Goal: Information Seeking & Learning: Learn about a topic

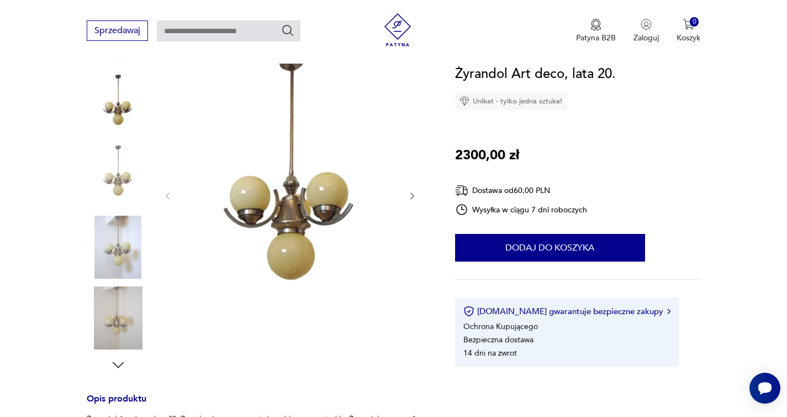
scroll to position [261, 0]
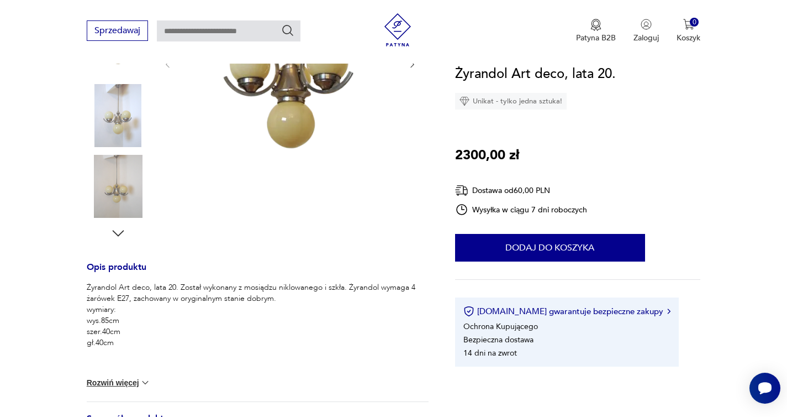
click at [118, 116] on img at bounding box center [118, 115] width 63 height 63
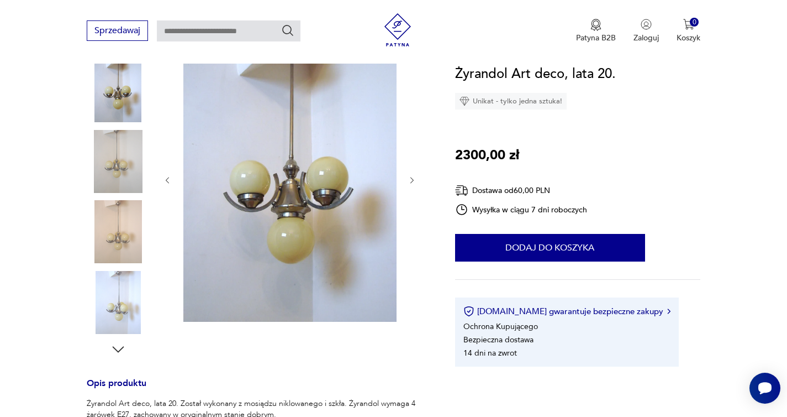
scroll to position [126, 0]
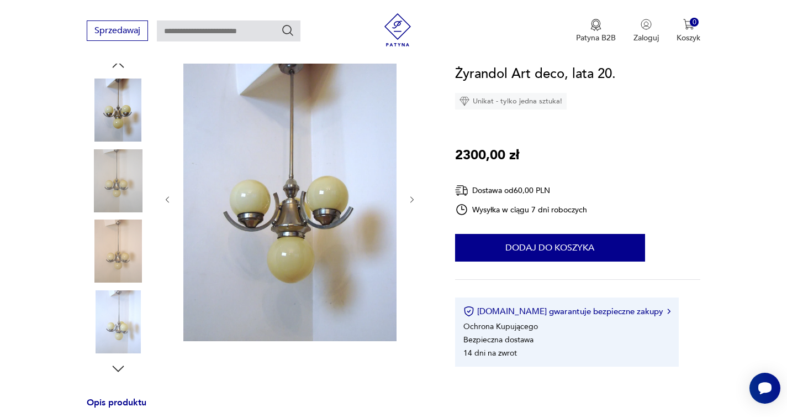
click at [118, 141] on div at bounding box center [118, 110] width 63 height 65
click at [114, 114] on img at bounding box center [118, 109] width 63 height 63
click at [118, 196] on img at bounding box center [118, 180] width 63 height 63
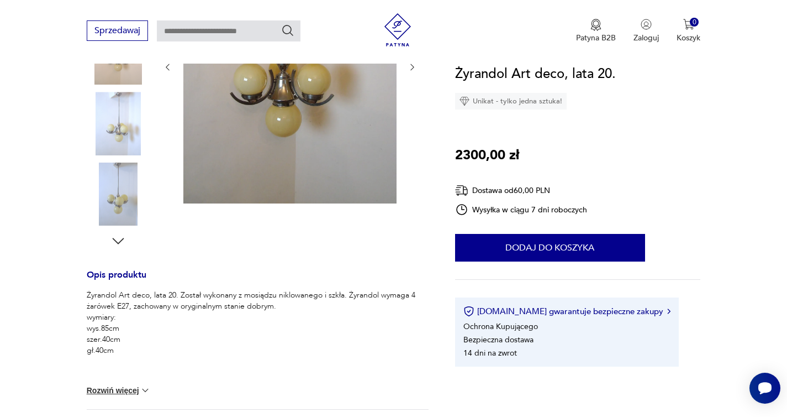
scroll to position [0, 0]
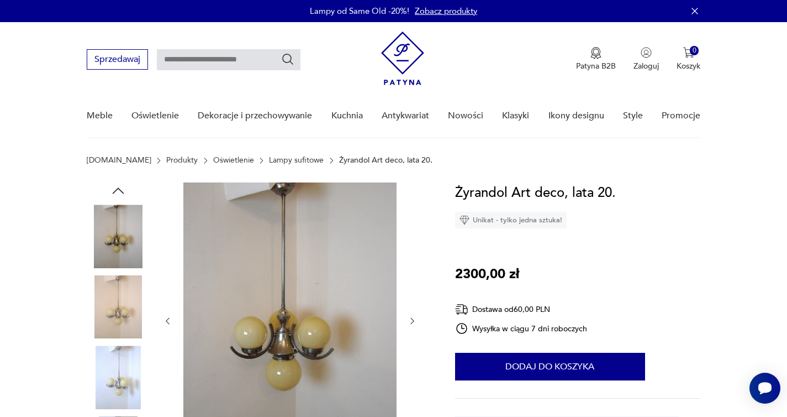
click at [269, 162] on link "Lampy sufitowe" at bounding box center [296, 160] width 55 height 9
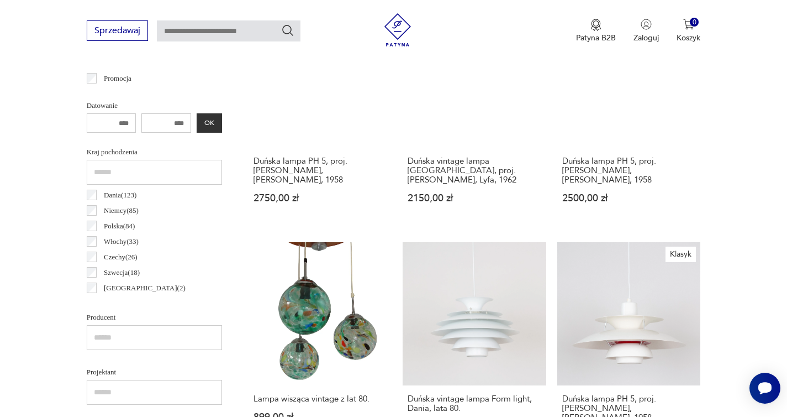
scroll to position [461, 0]
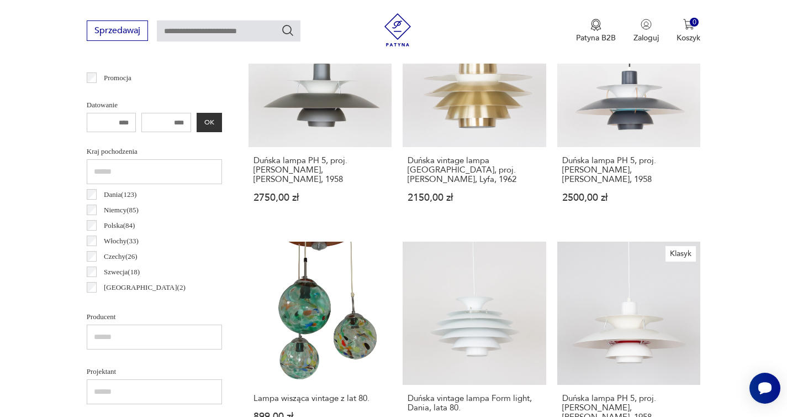
click at [157, 165] on input "text" at bounding box center [154, 171] width 135 height 25
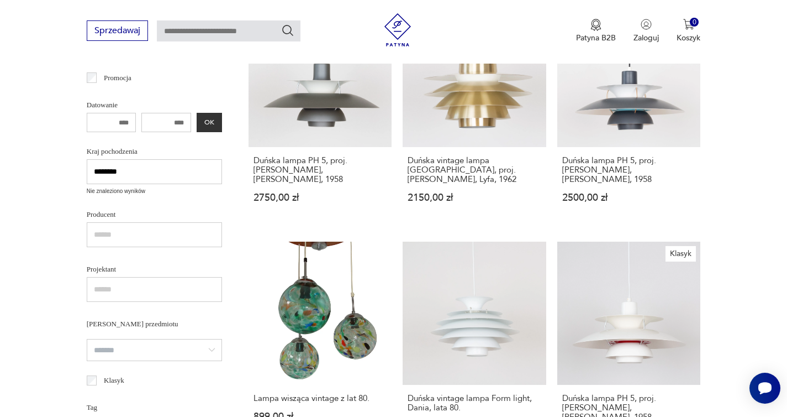
type input "********"
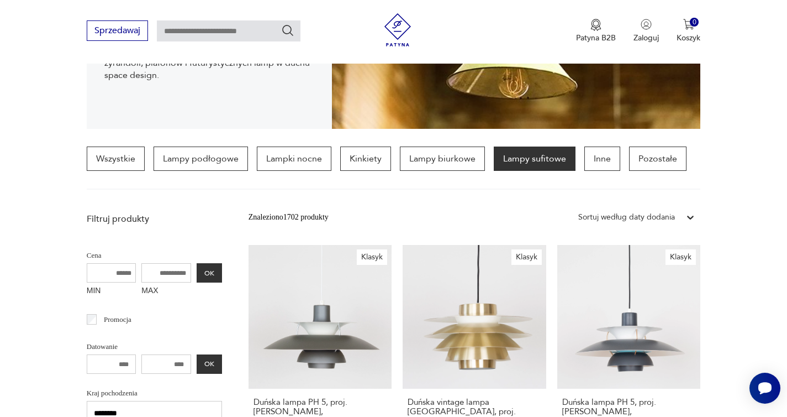
scroll to position [198, 0]
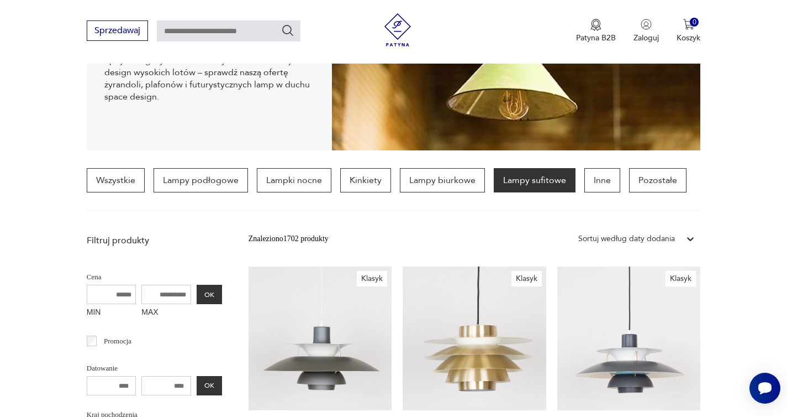
click at [206, 30] on input "text" at bounding box center [229, 30] width 144 height 21
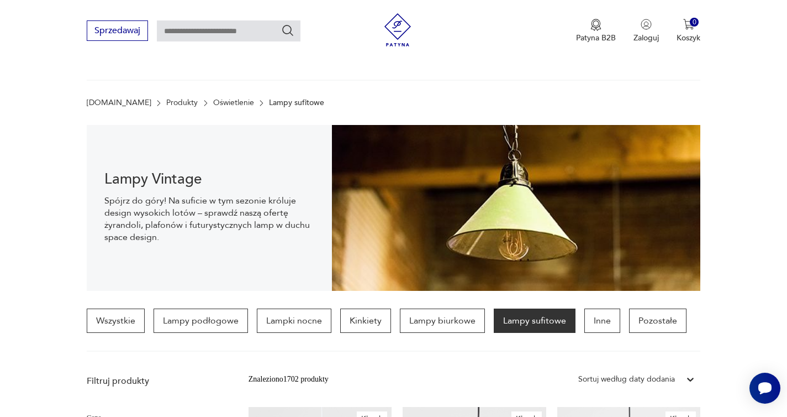
scroll to position [0, 0]
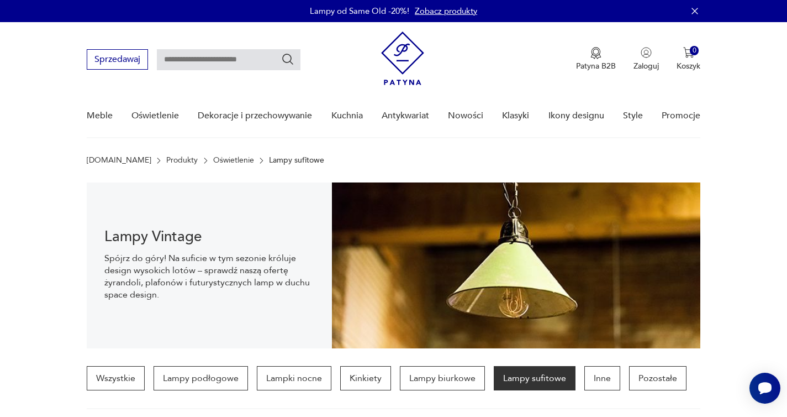
click at [183, 61] on input "text" at bounding box center [229, 59] width 144 height 21
type input "**********"
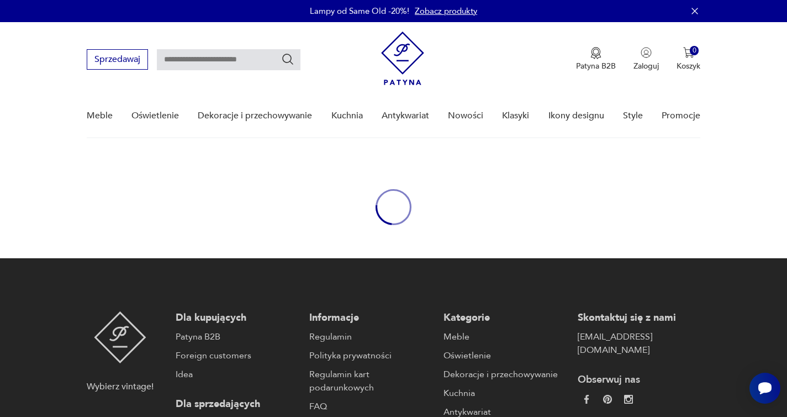
type input "**********"
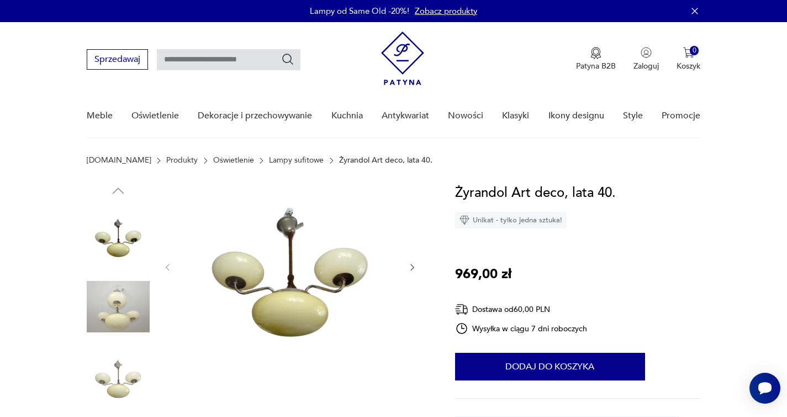
click at [127, 308] on img at bounding box center [118, 306] width 63 height 63
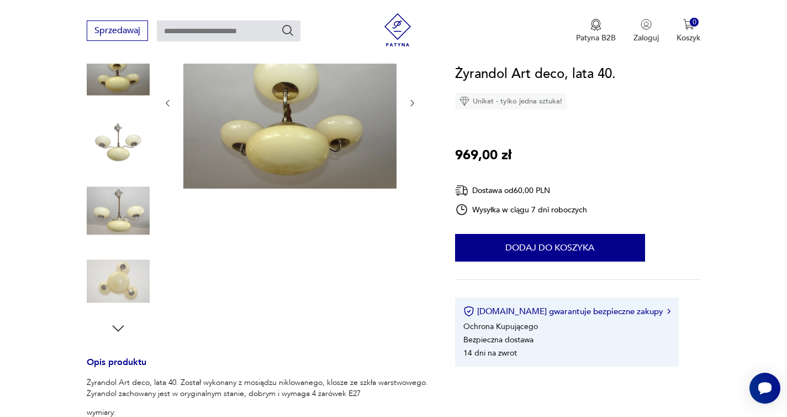
scroll to position [167, 0]
click at [126, 282] on img at bounding box center [118, 280] width 63 height 63
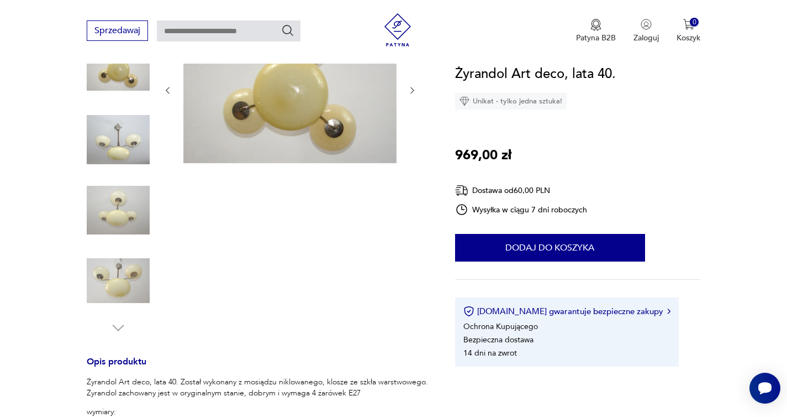
click at [122, 146] on img at bounding box center [118, 139] width 63 height 63
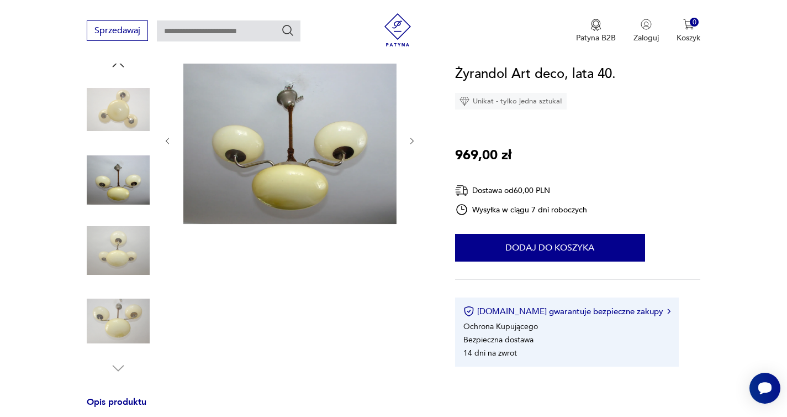
scroll to position [122, 0]
